Goal: Task Accomplishment & Management: Use online tool/utility

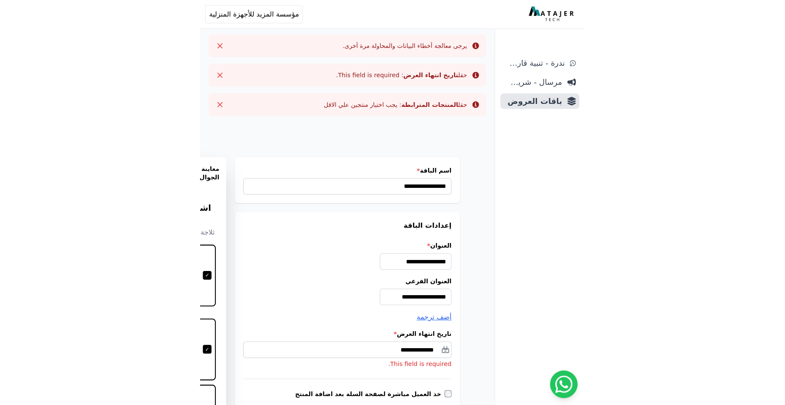
scroll to position [260, 0]
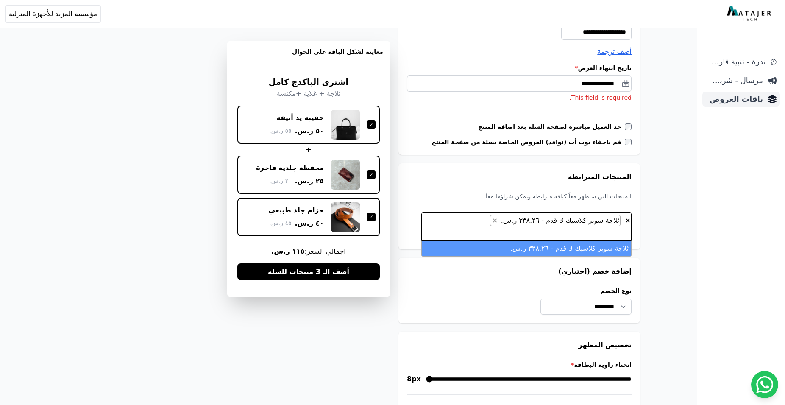
click at [377, 99] on span "باقات العروض" at bounding box center [734, 99] width 57 height 12
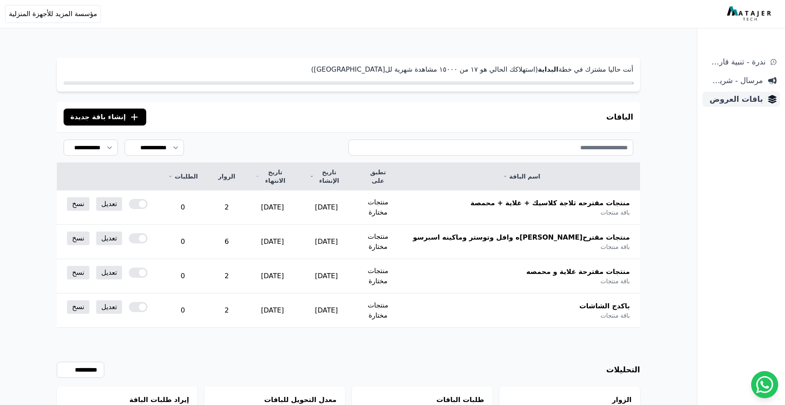
click at [751, 96] on span "باقات العروض" at bounding box center [734, 99] width 57 height 12
click at [746, 18] on img at bounding box center [750, 13] width 46 height 15
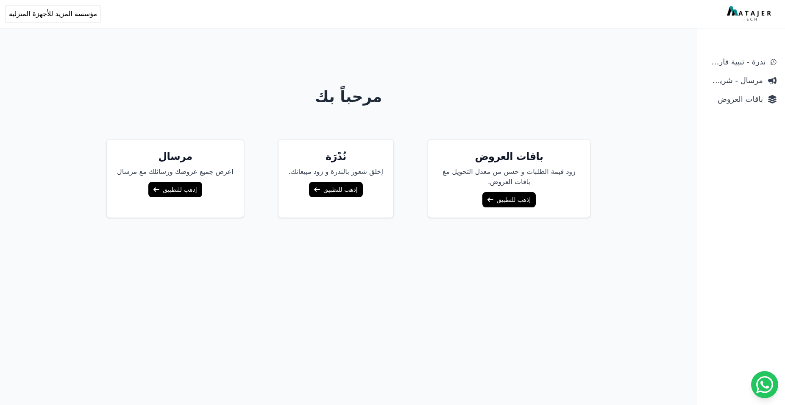
click at [505, 199] on link "إذهب للتطبيق" at bounding box center [509, 199] width 53 height 15
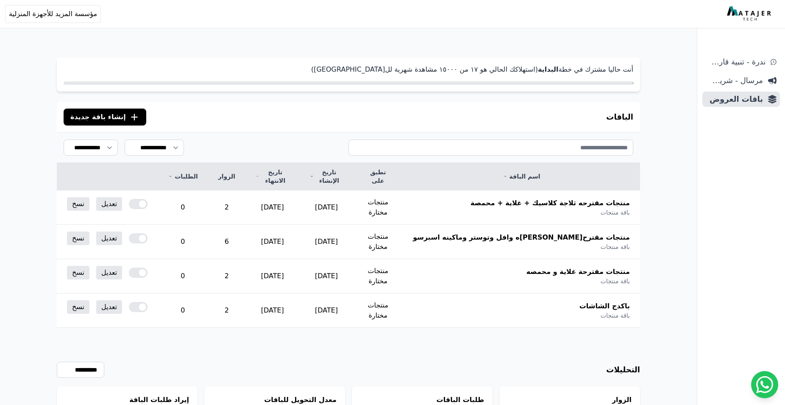
click at [89, 118] on span "إنشاء باقة جديدة" at bounding box center [98, 117] width 56 height 10
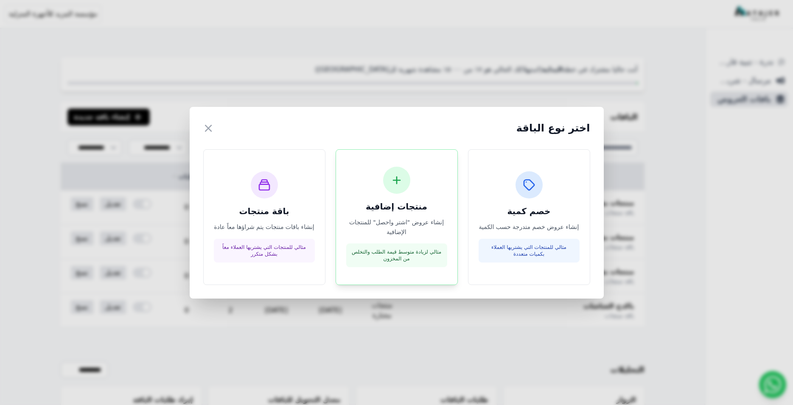
click at [400, 212] on h3 "منتجات إضافية" at bounding box center [396, 207] width 101 height 12
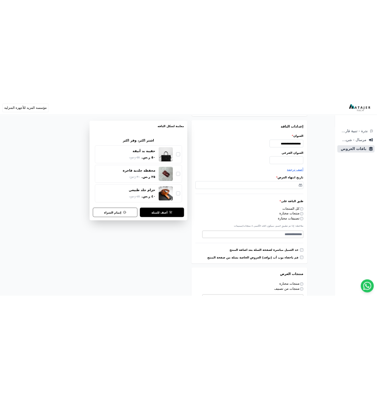
scroll to position [87, 0]
